Goal: Communication & Community: Participate in discussion

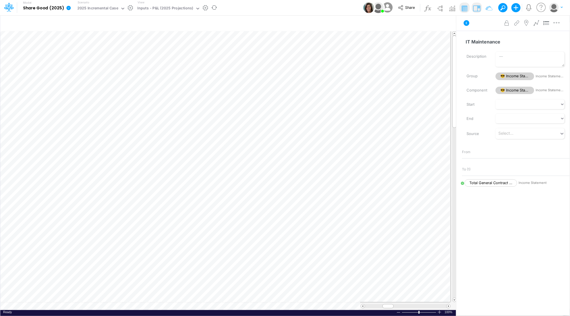
click at [69, 6] on icon at bounding box center [68, 7] width 5 height 5
click at [7, 5] on icon at bounding box center [9, 7] width 10 height 10
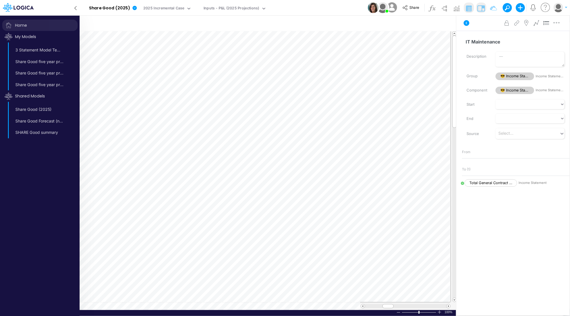
click at [18, 26] on span "Home" at bounding box center [39, 25] width 75 height 11
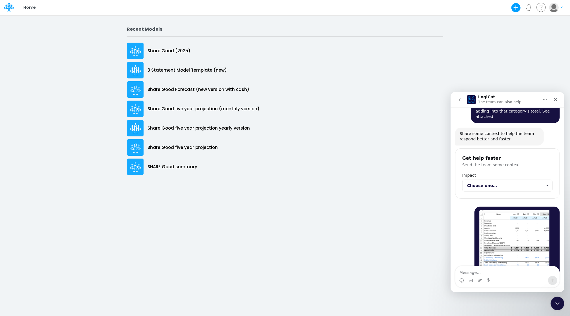
scroll to position [21, 0]
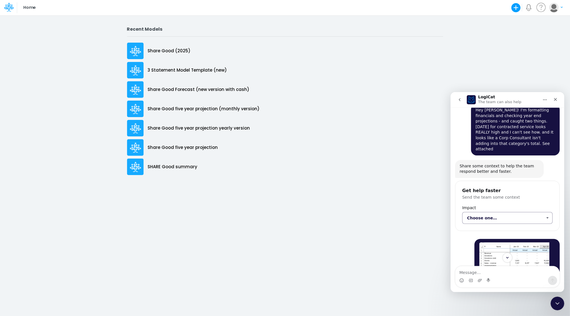
click at [542, 212] on span "Choose one…" at bounding box center [547, 217] width 10 height 11
click at [507, 229] on div "Medium (partially blocking)" at bounding box center [505, 228] width 87 height 9
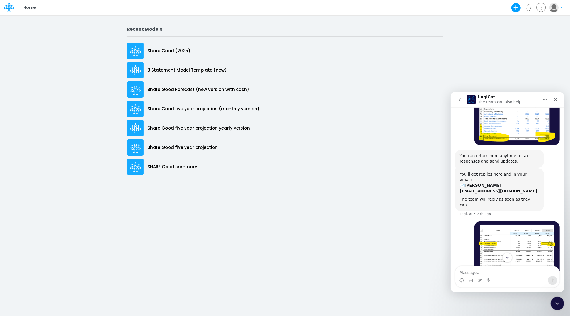
scroll to position [210, 0]
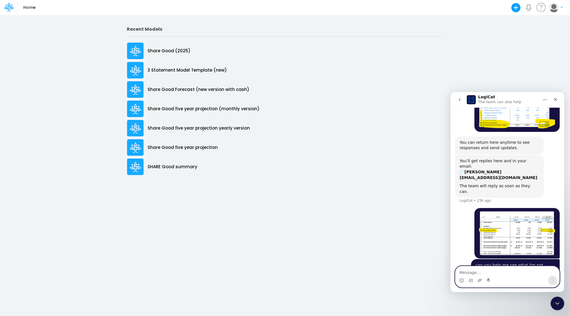
click at [493, 274] on textarea "Message…" at bounding box center [507, 271] width 104 height 10
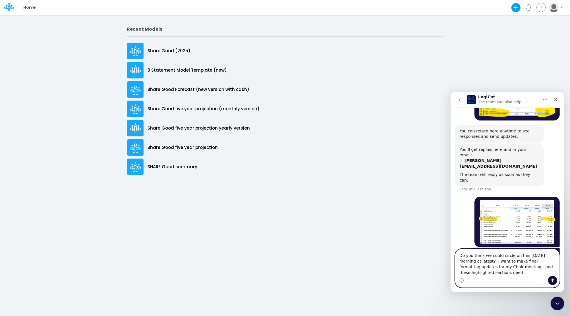
scroll to position [227, 0]
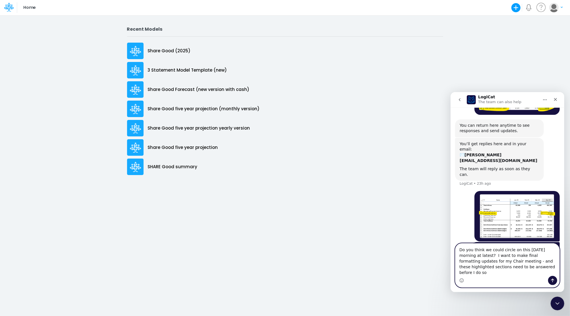
type textarea "Do you think we could circle on this [DATE] morning at latest? I want to make f…"
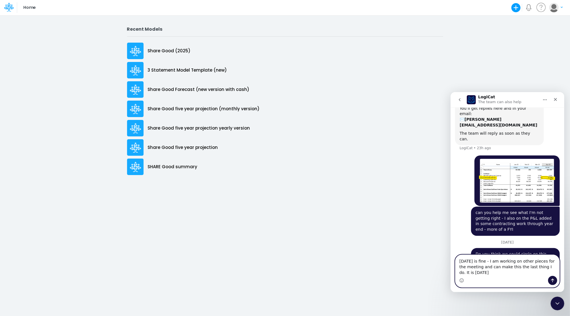
scroll to position [276, 0]
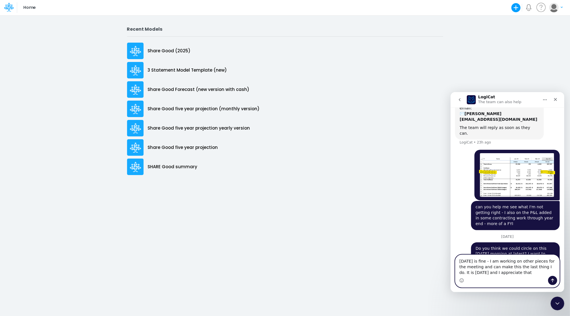
type textarea "[DATE] is fine - I am working on other pieces for the meeting and can make this…"
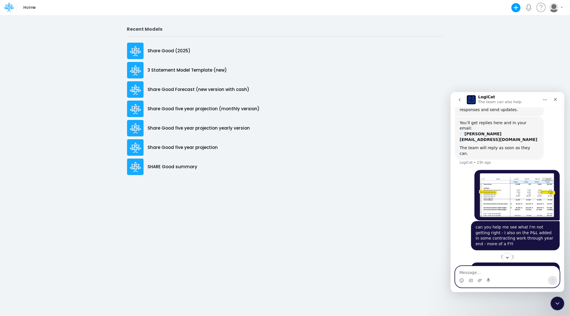
scroll to position [265, 0]
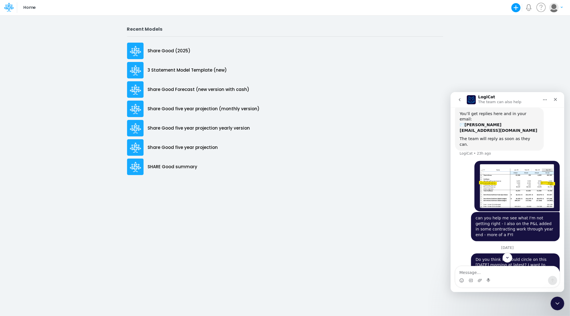
click at [499, 164] on img "Marjorie says…" at bounding box center [517, 186] width 76 height 44
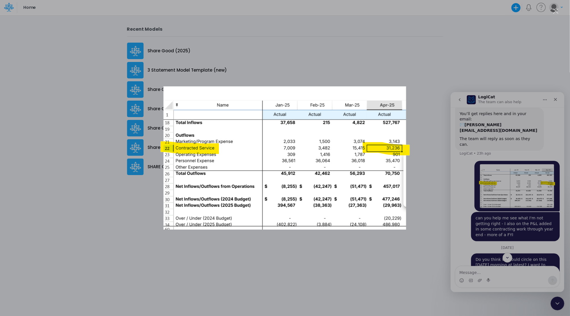
click at [425, 100] on div "Intercom messenger" at bounding box center [285, 158] width 570 height 316
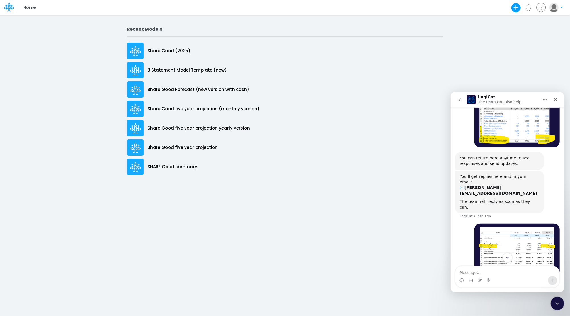
scroll to position [152, 0]
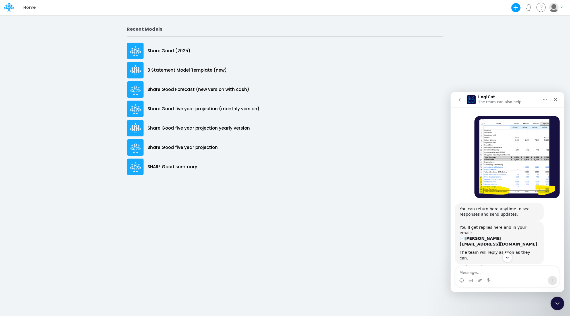
click at [526, 139] on img "Marjorie says…" at bounding box center [517, 157] width 76 height 76
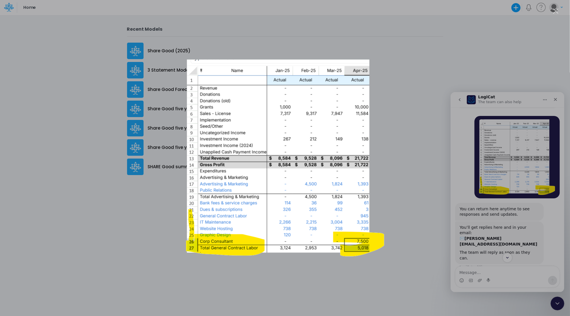
click at [416, 98] on div "Intercom messenger" at bounding box center [285, 158] width 570 height 316
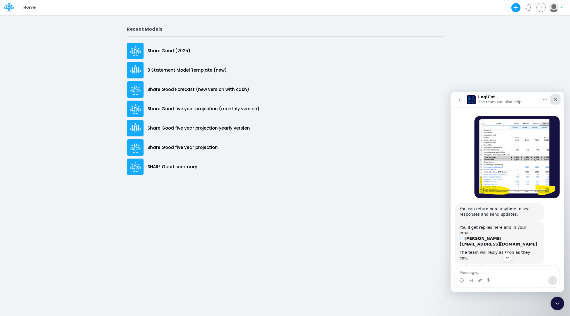
click at [556, 98] on icon "Close" at bounding box center [555, 99] width 3 height 3
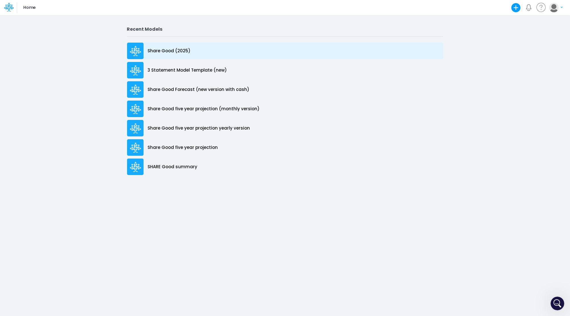
scroll to position [295, 0]
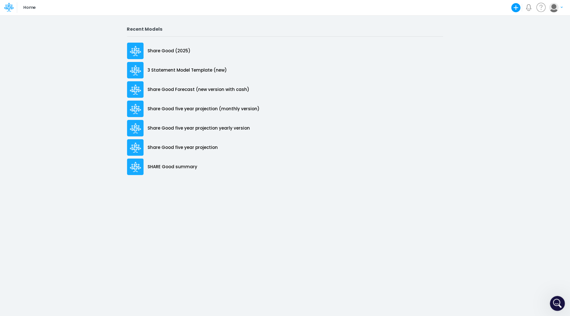
click at [555, 302] on icon "Open Intercom Messenger" at bounding box center [556, 302] width 9 height 9
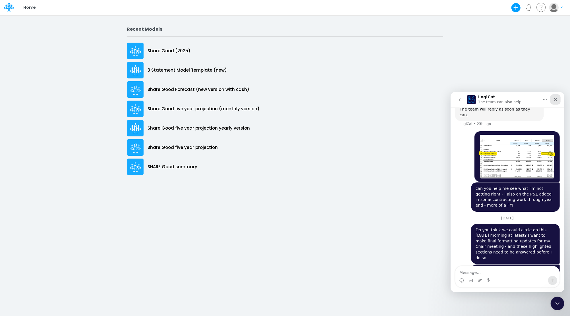
click at [555, 101] on icon "Close" at bounding box center [555, 99] width 5 height 5
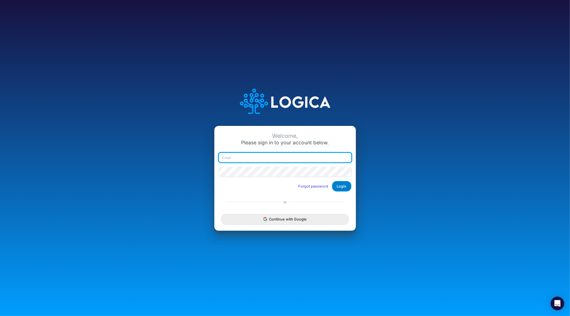
type input "[PERSON_NAME][EMAIL_ADDRESS][DOMAIN_NAME]"
click at [343, 185] on button "Login" at bounding box center [341, 186] width 19 height 11
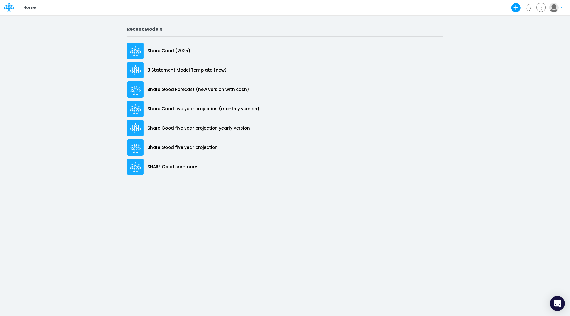
click at [554, 306] on div "Open Intercom Messenger" at bounding box center [557, 303] width 15 height 15
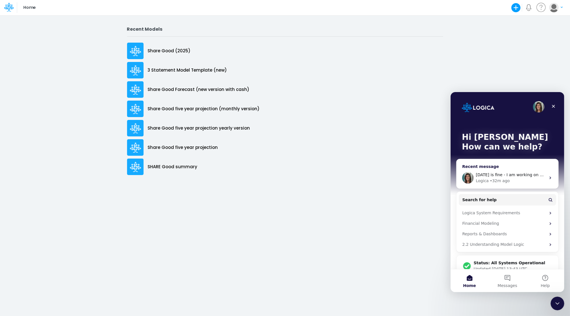
click at [511, 171] on div "[DATE] is fine - I am working on other pieces for the meeting and can make this…" at bounding box center [507, 177] width 102 height 21
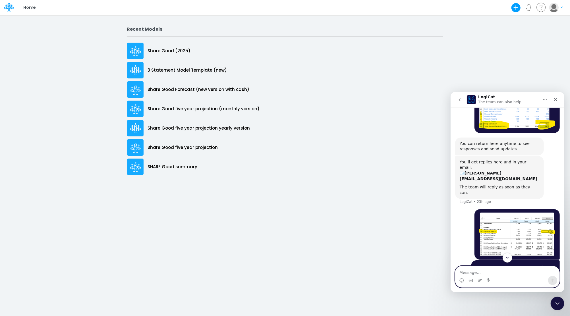
scroll to position [295, 0]
